Goal: Task Accomplishment & Management: Complete application form

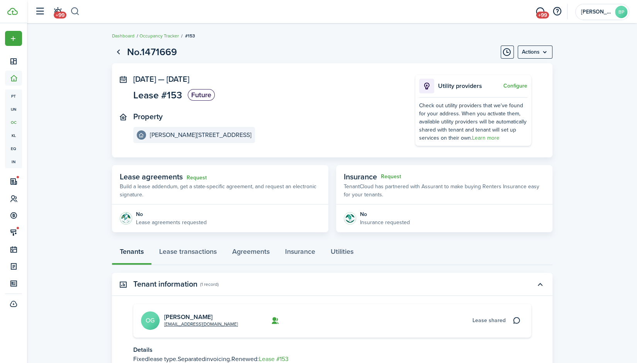
click at [76, 9] on button "button" at bounding box center [75, 11] width 10 height 13
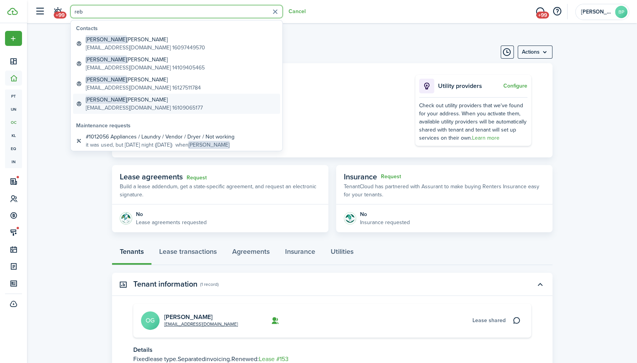
type input "reb"
click at [121, 104] on global-search-item-description "[EMAIL_ADDRESS][DOMAIN_NAME] 16109065177" at bounding box center [144, 108] width 117 height 8
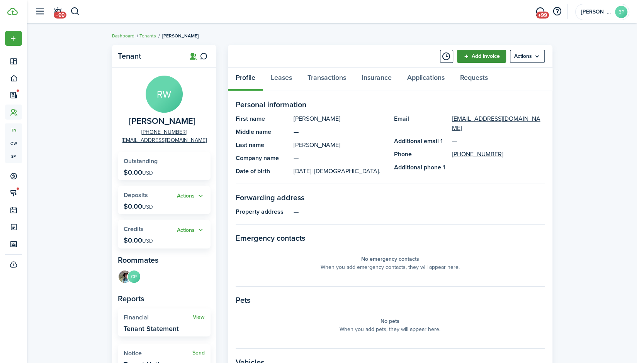
click at [465, 53] on link "Add invoice" at bounding box center [481, 56] width 49 height 13
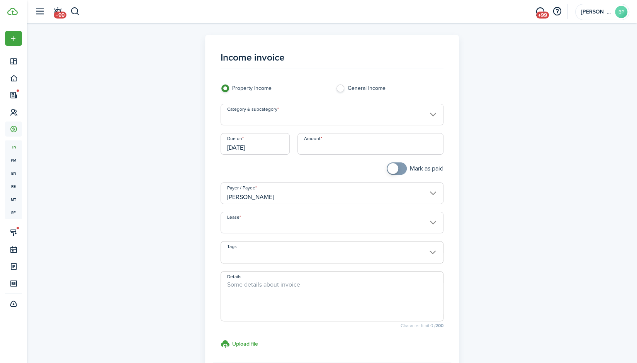
click at [322, 147] on input "Amount" at bounding box center [370, 144] width 146 height 22
click at [431, 115] on input "Category & subcategory" at bounding box center [331, 115] width 223 height 22
type input "$1,450.00"
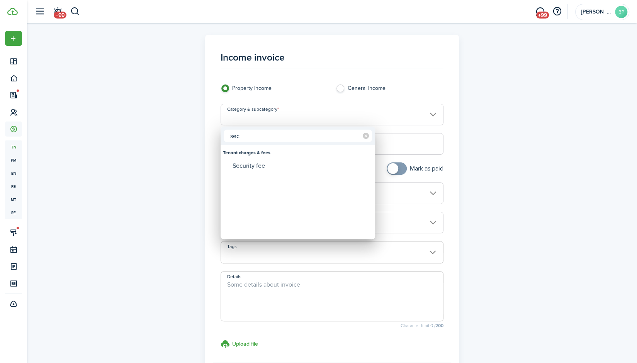
type input "sec"
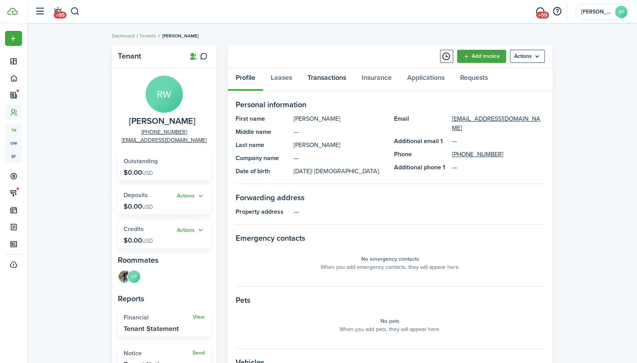
click at [322, 76] on link "Transactions" at bounding box center [327, 79] width 54 height 23
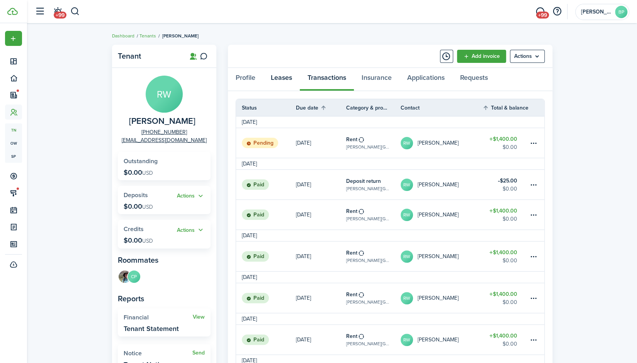
click at [281, 77] on link "Leases" at bounding box center [281, 79] width 37 height 23
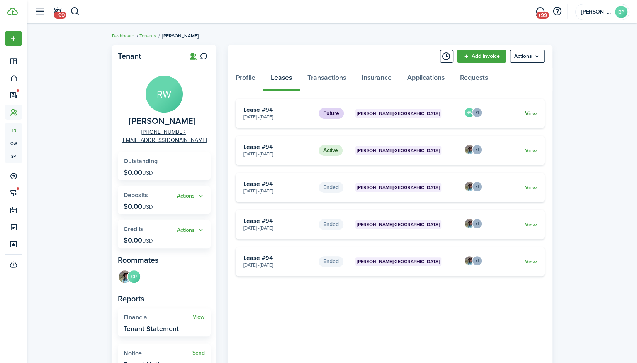
click at [530, 114] on link "View" at bounding box center [530, 114] width 12 height 8
click at [531, 114] on link "View" at bounding box center [530, 114] width 12 height 8
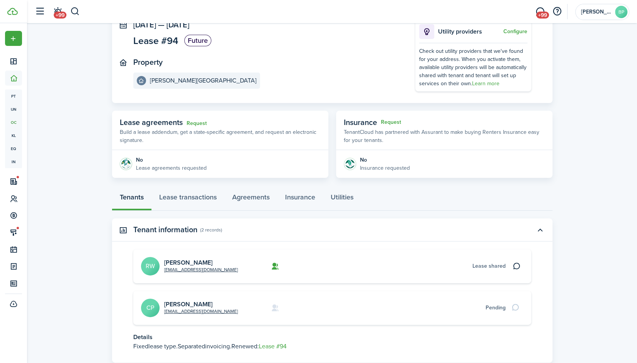
scroll to position [106, 0]
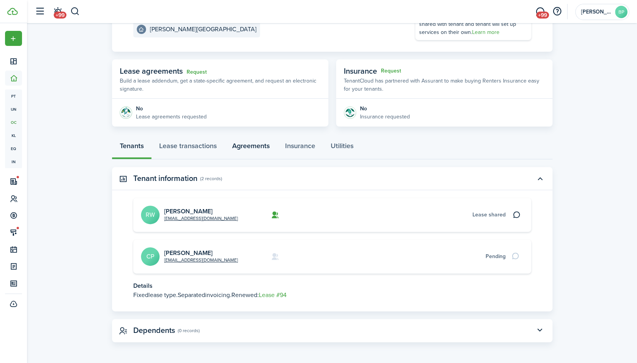
click at [252, 144] on link "Agreements" at bounding box center [250, 147] width 53 height 23
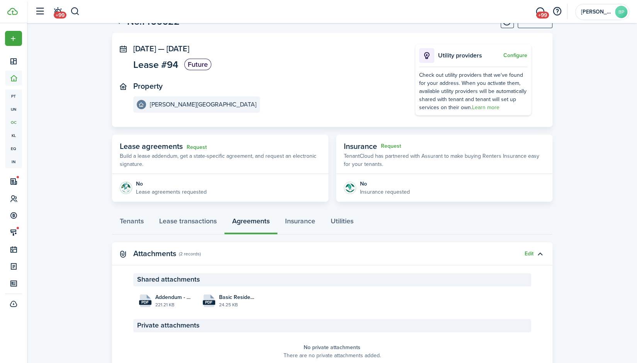
scroll to position [66, 0]
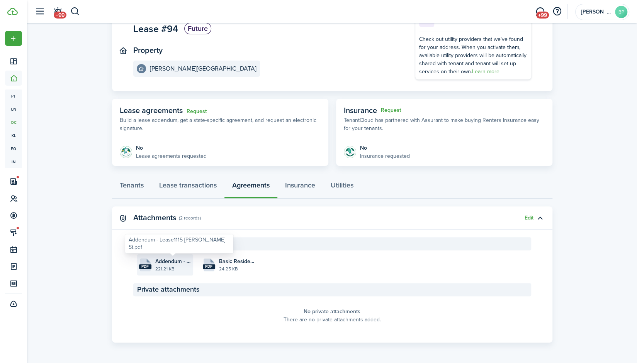
click at [173, 263] on span "Addendum - Lease1115 [PERSON_NAME] St.pdf" at bounding box center [173, 262] width 36 height 8
click at [197, 186] on link "Lease transactions" at bounding box center [187, 187] width 73 height 23
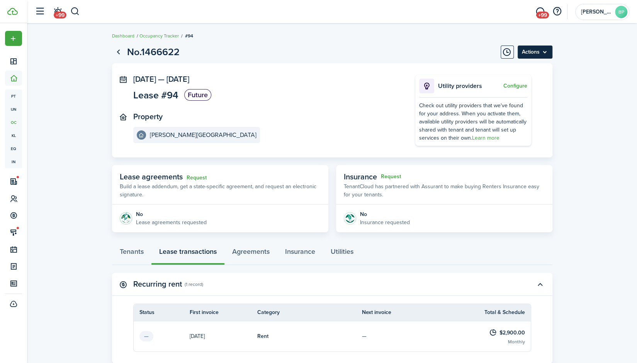
click at [545, 52] on menu-btn "Actions" at bounding box center [534, 52] width 35 height 13
click at [568, 100] on lease-view "No.1466622 Actions [DATE] — [DATE] Lease #94 Future Property [PERSON_NAME] Squa…" at bounding box center [332, 286] width 610 height 490
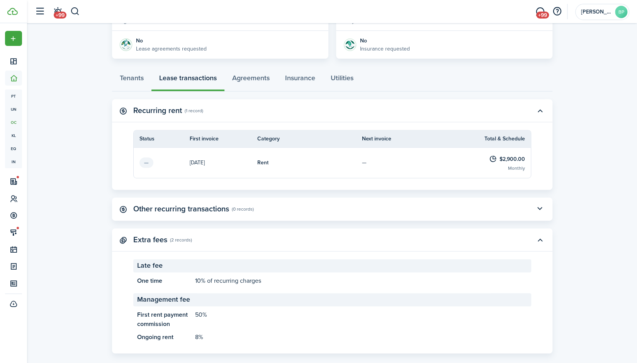
scroll to position [185, 0]
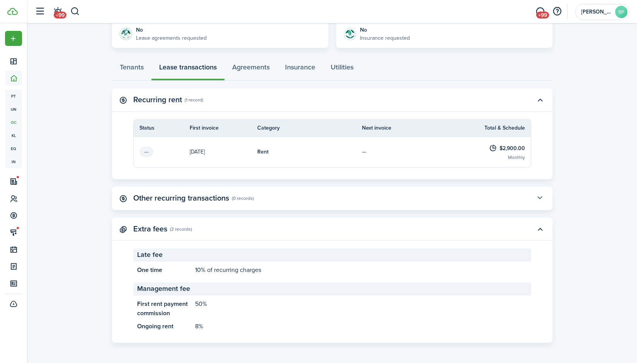
click at [539, 197] on button "button" at bounding box center [539, 198] width 13 height 13
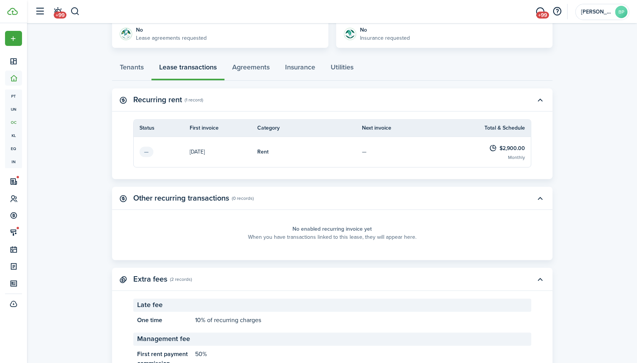
click at [583, 195] on lease-view "No.1466622 Actions [DATE] — [DATE] Lease #94 Future Property [PERSON_NAME] Squa…" at bounding box center [332, 126] width 610 height 541
click at [257, 67] on link "Agreements" at bounding box center [250, 69] width 53 height 23
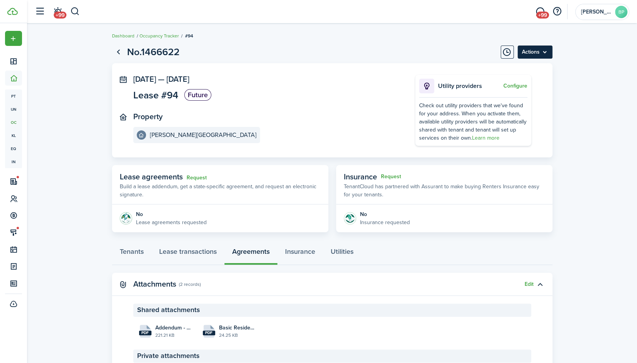
click at [546, 49] on menu-btn "Actions" at bounding box center [534, 52] width 35 height 13
click at [601, 93] on lease-view "No.1466622 Actions [DATE] — [DATE] Lease #94 Future Property [PERSON_NAME] Squa…" at bounding box center [332, 227] width 610 height 372
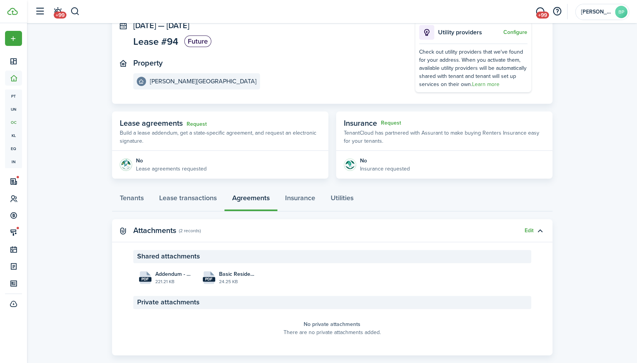
scroll to position [66, 0]
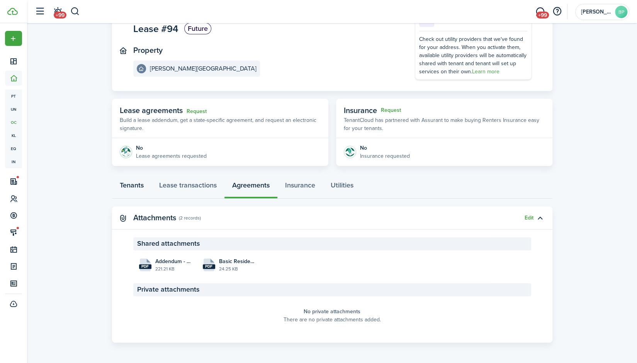
click at [132, 182] on link "Tenants" at bounding box center [131, 187] width 39 height 23
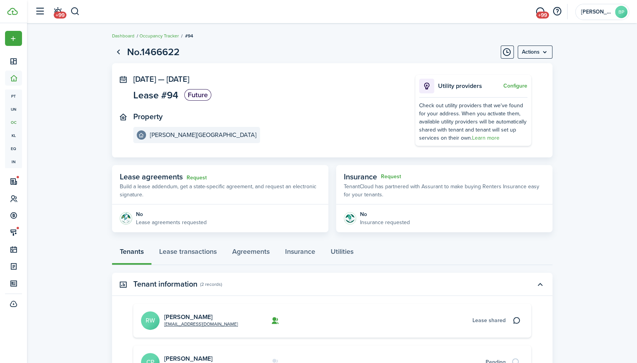
scroll to position [66, 0]
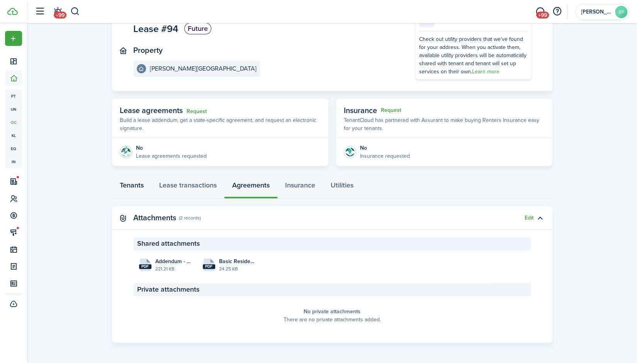
click at [131, 186] on link "Tenants" at bounding box center [131, 187] width 39 height 23
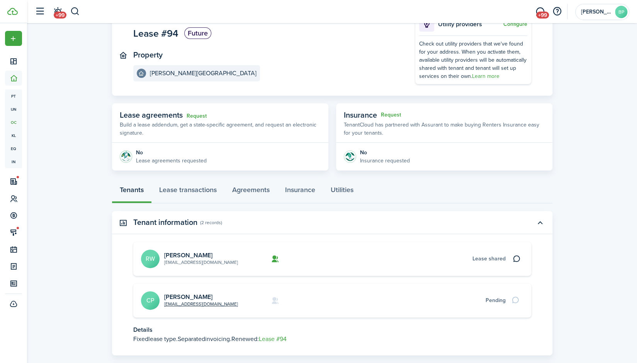
scroll to position [77, 0]
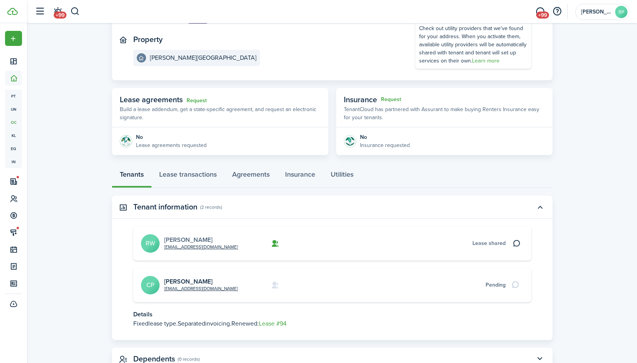
click at [192, 241] on link "[PERSON_NAME]" at bounding box center [188, 240] width 48 height 9
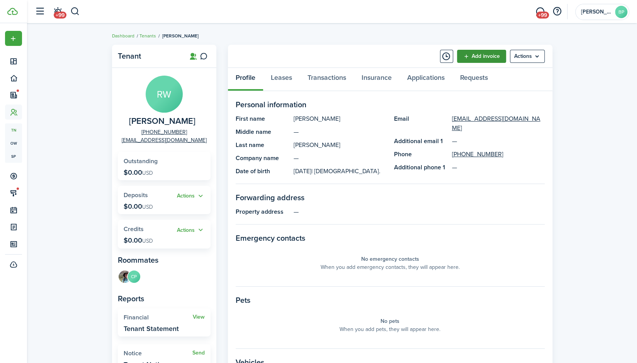
click at [476, 58] on link "Add invoice" at bounding box center [481, 56] width 49 height 13
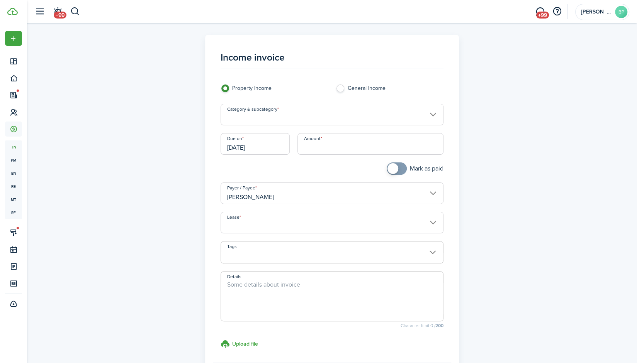
click at [435, 112] on input "Category & subcategory" at bounding box center [331, 115] width 223 height 22
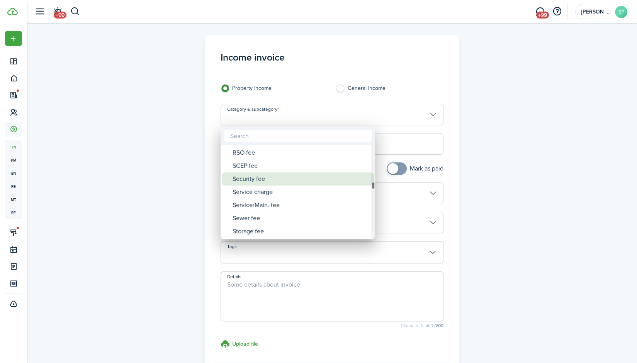
click at [256, 180] on div "Security fee" at bounding box center [300, 179] width 137 height 13
type input "Tenant charges & fees / Security fee"
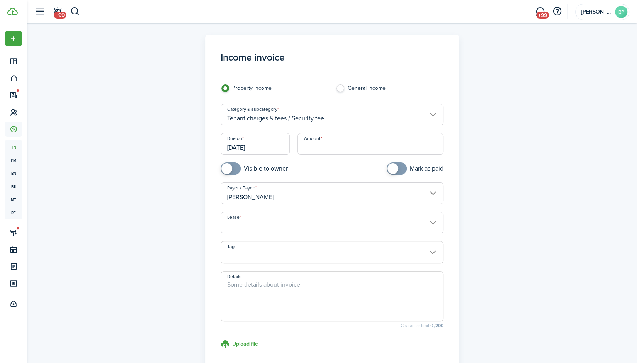
click at [341, 89] on label "General Income" at bounding box center [389, 91] width 107 height 12
radio input "false"
radio input "true"
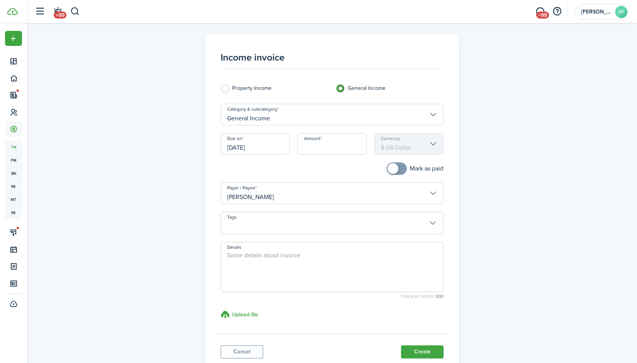
click at [431, 112] on input "General Income" at bounding box center [331, 115] width 223 height 22
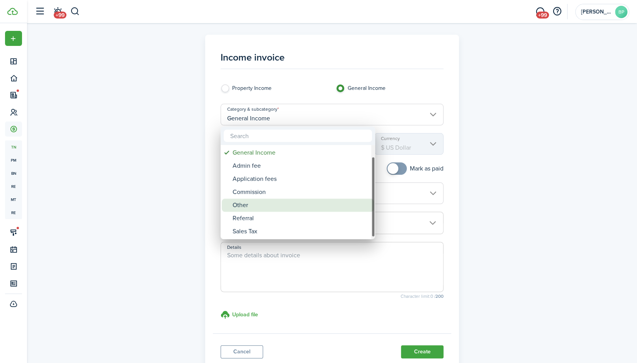
click at [295, 208] on div "Other" at bounding box center [300, 205] width 137 height 13
type input "General Income / Other"
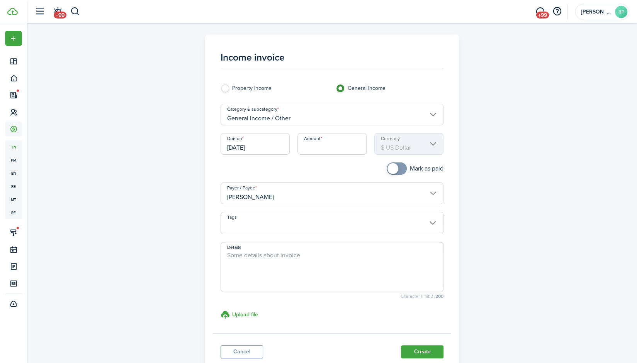
click at [316, 146] on input "Amount" at bounding box center [331, 144] width 69 height 22
type input "$145"
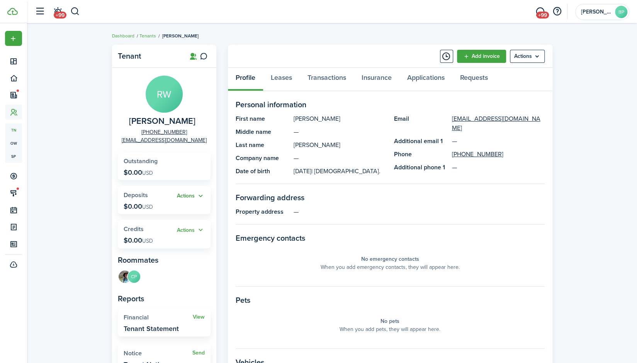
click at [200, 195] on button "Actions" at bounding box center [191, 196] width 28 height 9
click at [159, 210] on link "Add" at bounding box center [171, 211] width 68 height 13
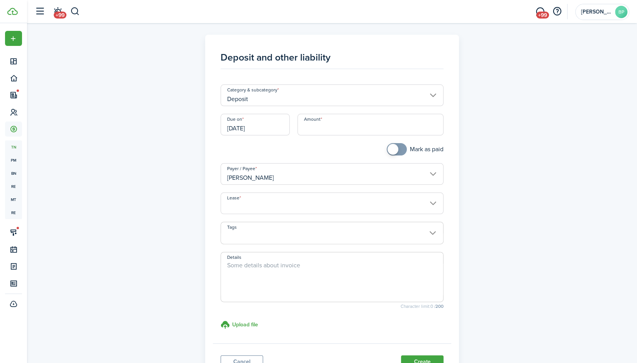
click at [310, 127] on input "Amount" at bounding box center [370, 125] width 146 height 22
click at [434, 198] on input "Lease" at bounding box center [331, 204] width 223 height 22
type input "$1,450.00"
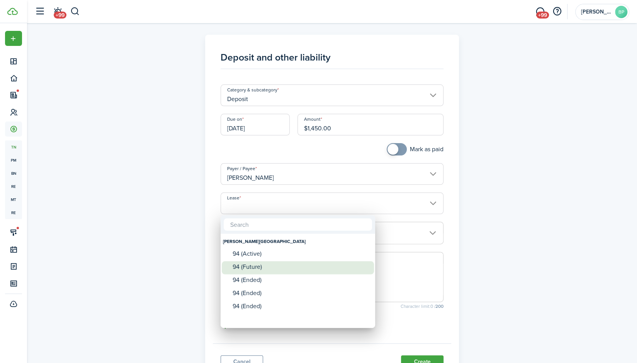
click at [265, 268] on div "94 (Future)" at bounding box center [300, 267] width 137 height 7
type input "[PERSON_NAME][GEOGRAPHIC_DATA]. Lease #94 (Future)"
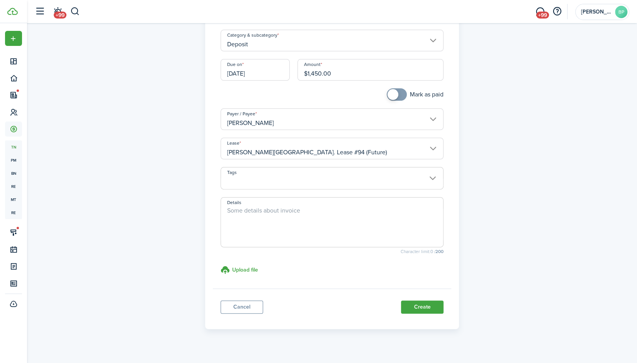
scroll to position [64, 0]
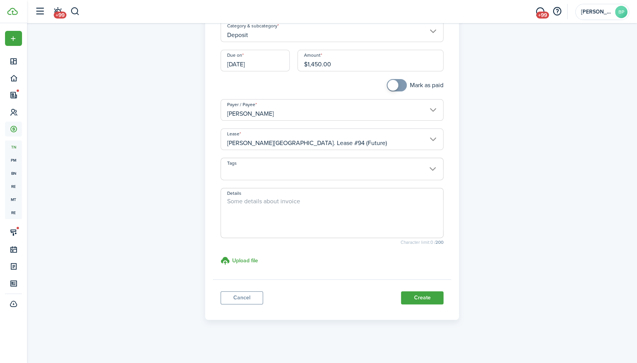
click at [269, 61] on input "[DATE]" at bounding box center [254, 61] width 69 height 22
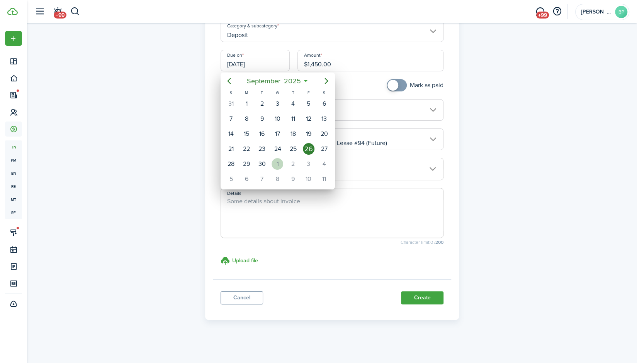
click at [277, 163] on div "1" at bounding box center [277, 164] width 12 height 12
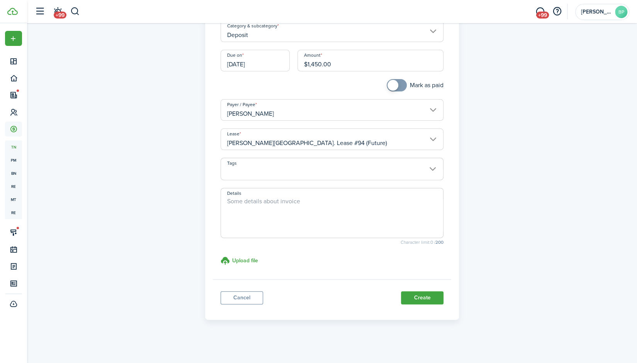
type input "[DATE]"
click at [420, 295] on button "Create" at bounding box center [422, 297] width 42 height 13
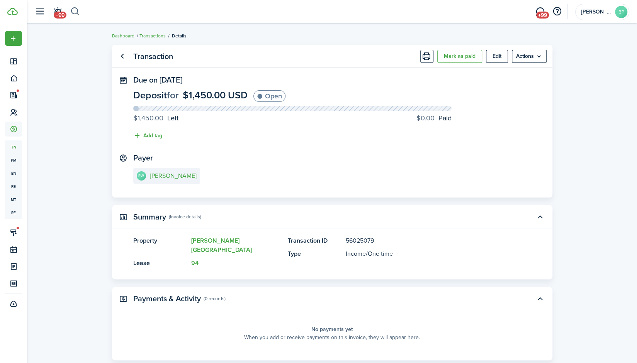
click at [72, 12] on button "button" at bounding box center [75, 11] width 10 height 13
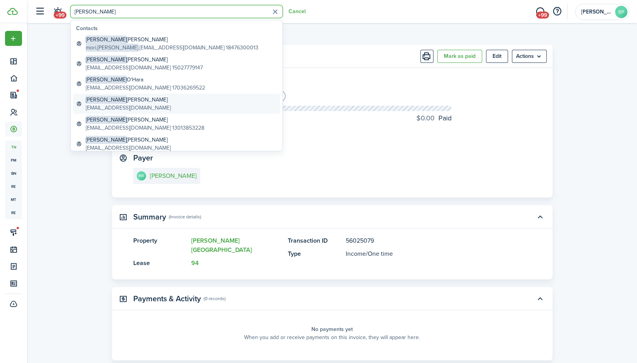
type input "[PERSON_NAME]"
click at [107, 104] on global-search-item-description "[EMAIL_ADDRESS][DOMAIN_NAME]" at bounding box center [128, 108] width 85 height 8
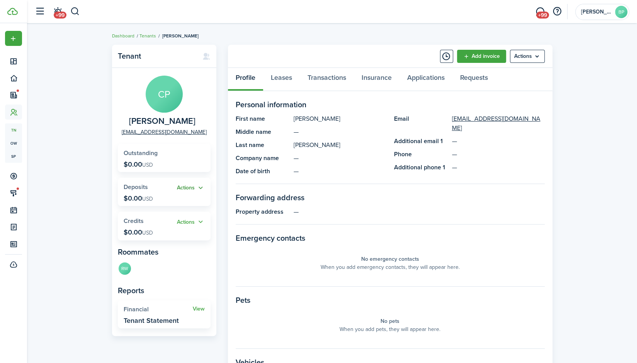
click at [198, 188] on button "Actions" at bounding box center [191, 188] width 28 height 9
click at [157, 201] on link "Add" at bounding box center [171, 203] width 68 height 13
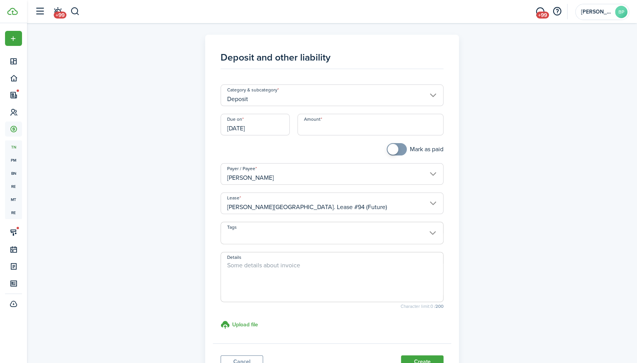
click at [269, 127] on input "[DATE]" at bounding box center [254, 125] width 69 height 22
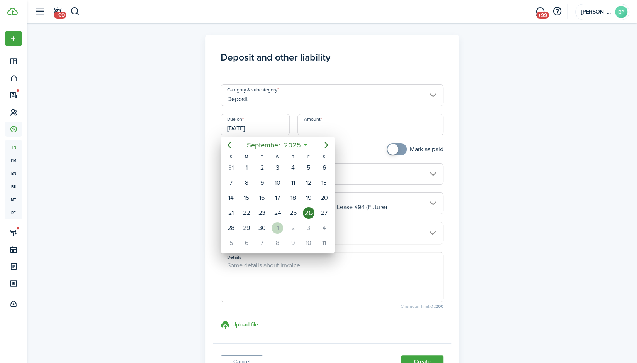
click at [275, 226] on div "1" at bounding box center [277, 228] width 12 height 12
type input "[DATE]"
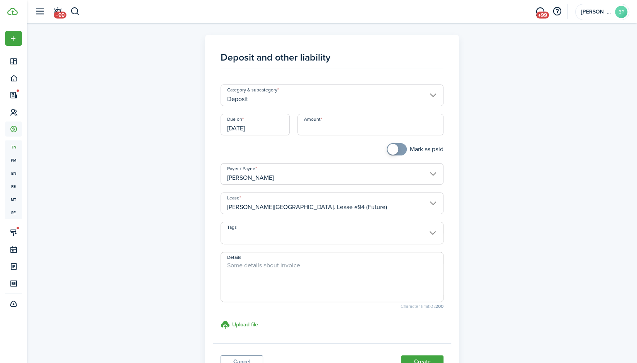
click at [303, 127] on input "Amount" at bounding box center [370, 125] width 146 height 22
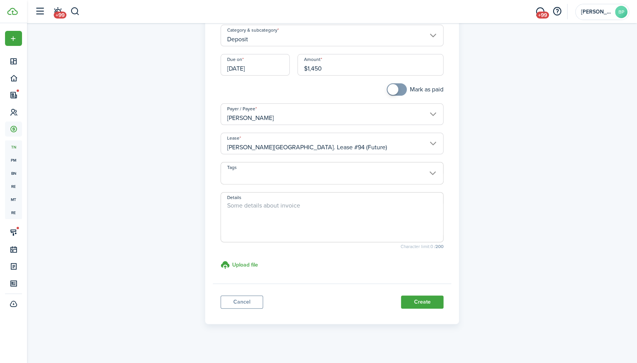
scroll to position [64, 0]
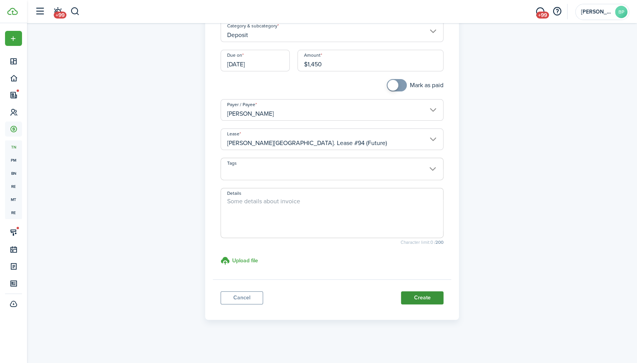
type input "$1,450.00"
click at [427, 296] on button "Create" at bounding box center [422, 297] width 42 height 13
